Goal: Task Accomplishment & Management: Manage account settings

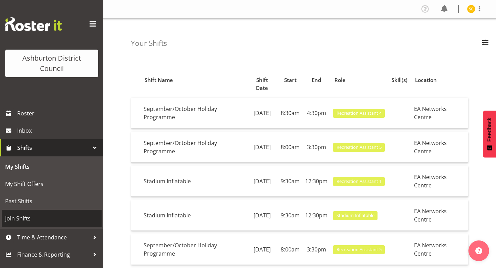
click at [18, 221] on span "Join Shifts" at bounding box center [51, 218] width 93 height 10
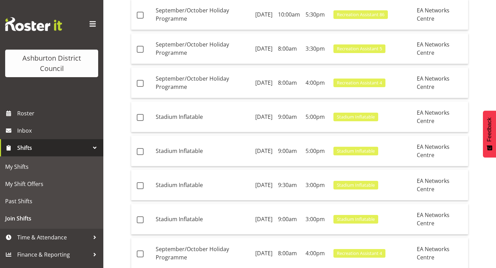
scroll to position [434, 0]
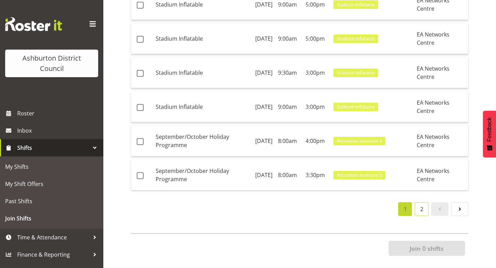
click at [419, 208] on link "2" at bounding box center [422, 209] width 14 height 14
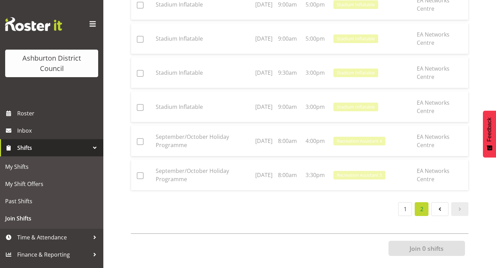
scroll to position [94, 0]
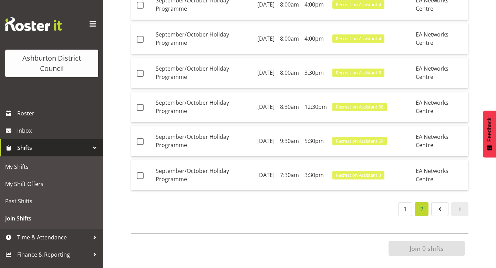
click at [463, 206] on span at bounding box center [459, 209] width 8 height 8
click at [430, 211] on nav "1 2" at bounding box center [433, 209] width 73 height 14
